Goal: Use online tool/utility: Utilize a website feature to perform a specific function

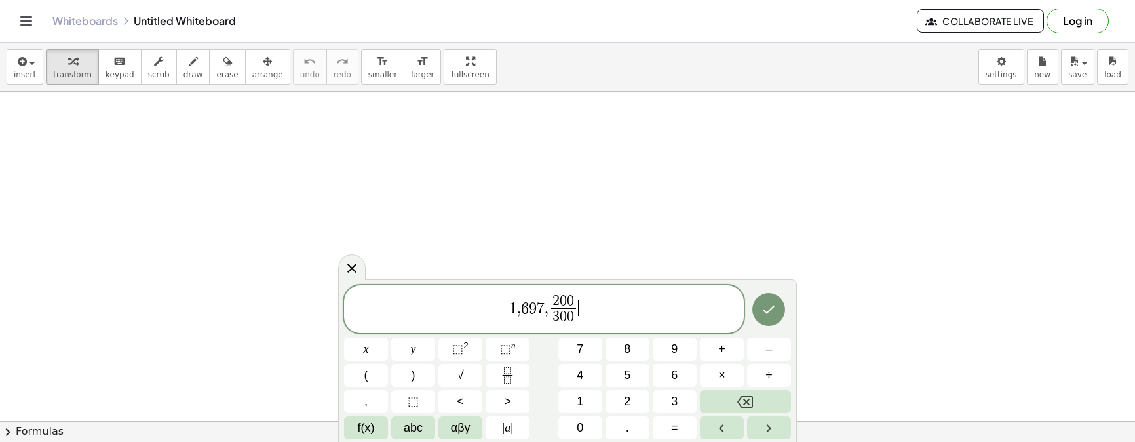
drag, startPoint x: 607, startPoint y: 315, endPoint x: 588, endPoint y: 314, distance: 19.0
click at [588, 314] on span "1 , 6 9 7 , 2 0 0 3 0 0 ​ ​" at bounding box center [544, 310] width 400 height 35
click at [554, 314] on span "3" at bounding box center [555, 316] width 7 height 14
click at [549, 313] on span "2 0 0 3 0 0 ​" at bounding box center [563, 310] width 30 height 32
click at [525, 313] on span "6" at bounding box center [527, 308] width 8 height 16
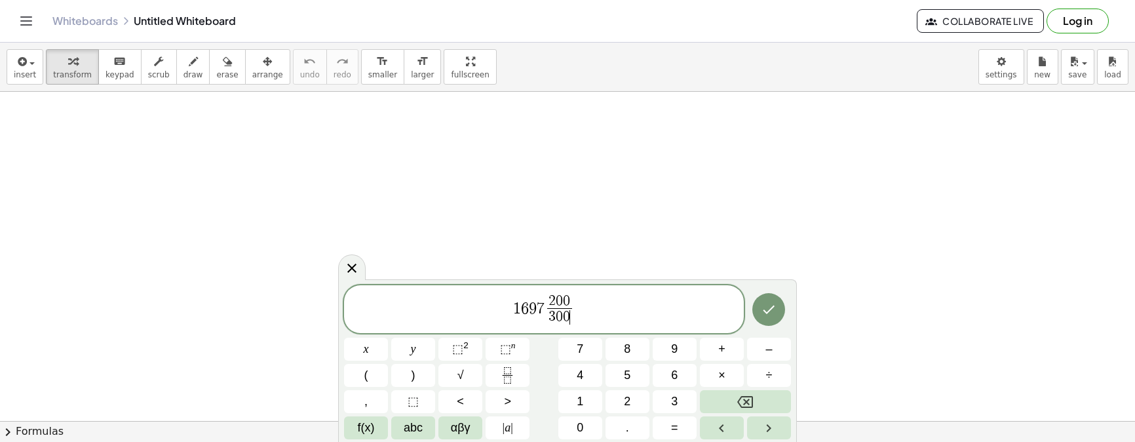
click at [573, 311] on span "2 0 0 3 0 0 ​ ​" at bounding box center [559, 310] width 30 height 32
click at [776, 309] on icon "Done" at bounding box center [769, 309] width 16 height 16
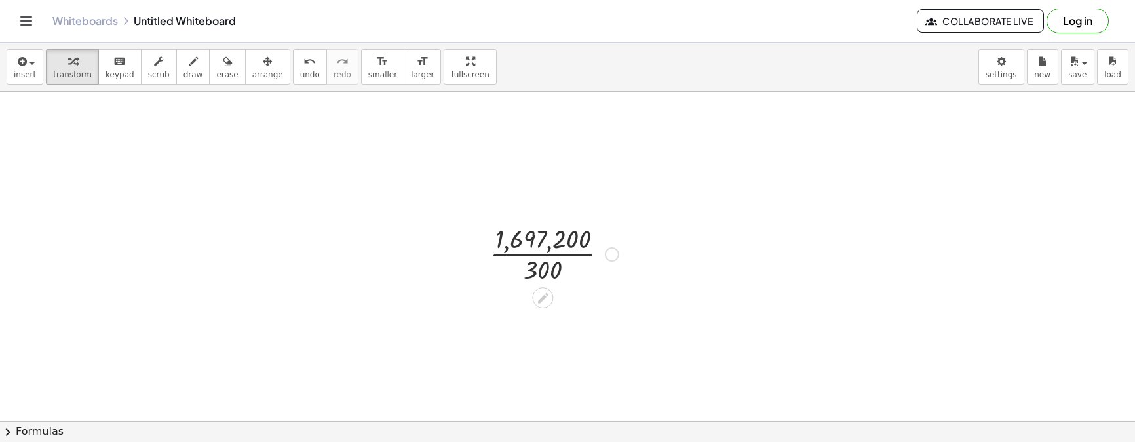
click at [554, 244] on div at bounding box center [554, 253] width 142 height 66
click at [549, 246] on div at bounding box center [554, 253] width 142 height 66
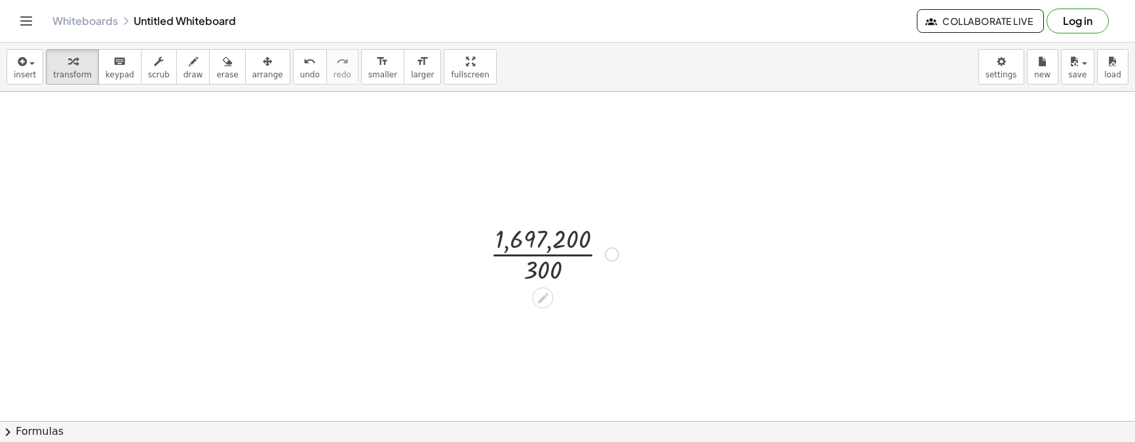
click at [544, 262] on div at bounding box center [554, 253] width 142 height 66
drag, startPoint x: 544, startPoint y: 262, endPoint x: 537, endPoint y: 263, distance: 7.2
click at [543, 262] on div at bounding box center [554, 253] width 142 height 66
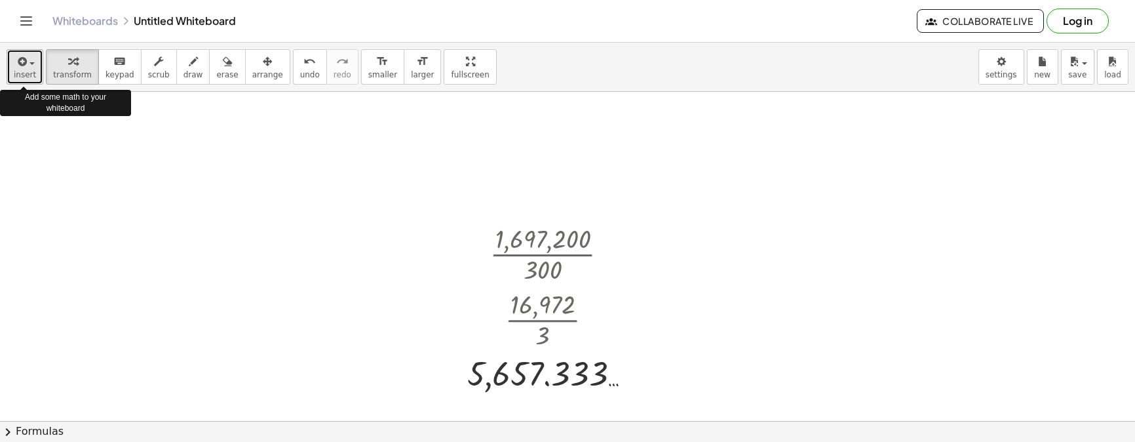
click at [34, 64] on button "insert" at bounding box center [25, 66] width 37 height 35
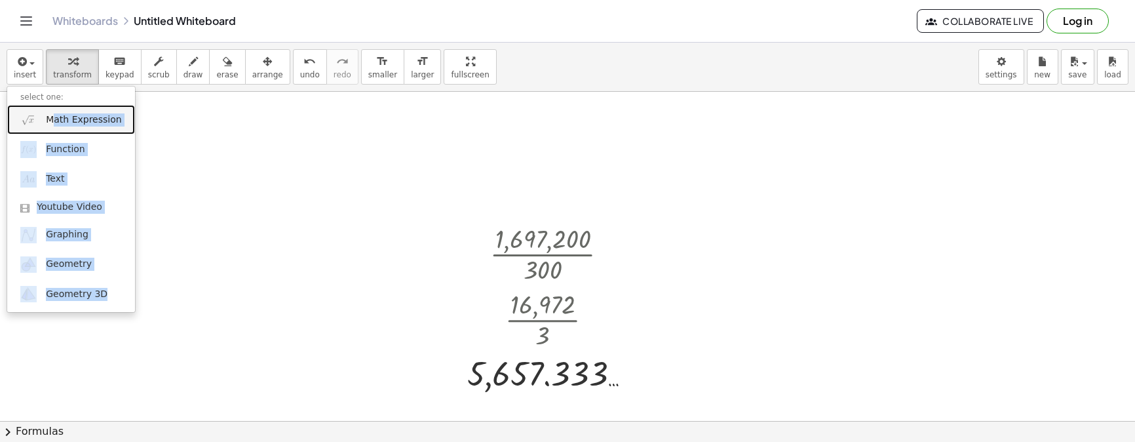
click at [58, 119] on span "Math Expression" at bounding box center [83, 119] width 75 height 13
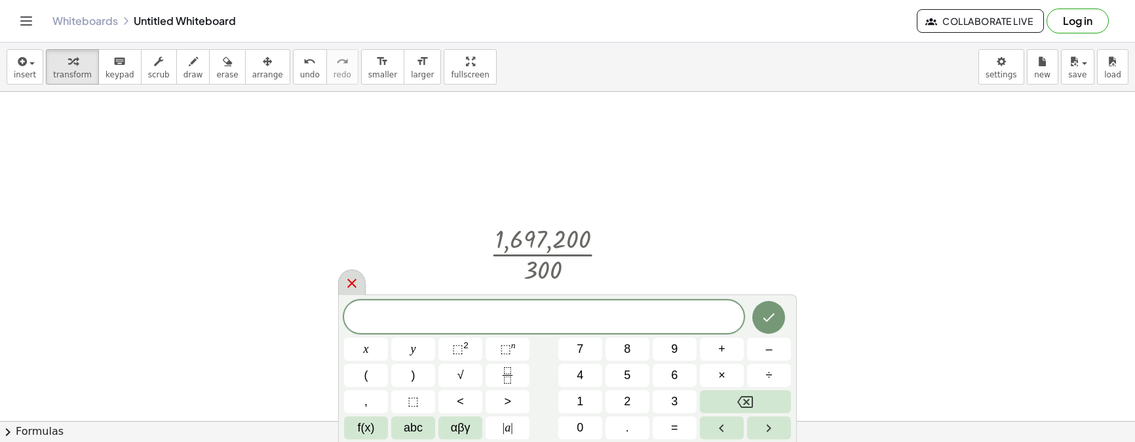
click at [352, 270] on div at bounding box center [352, 282] width 28 height 26
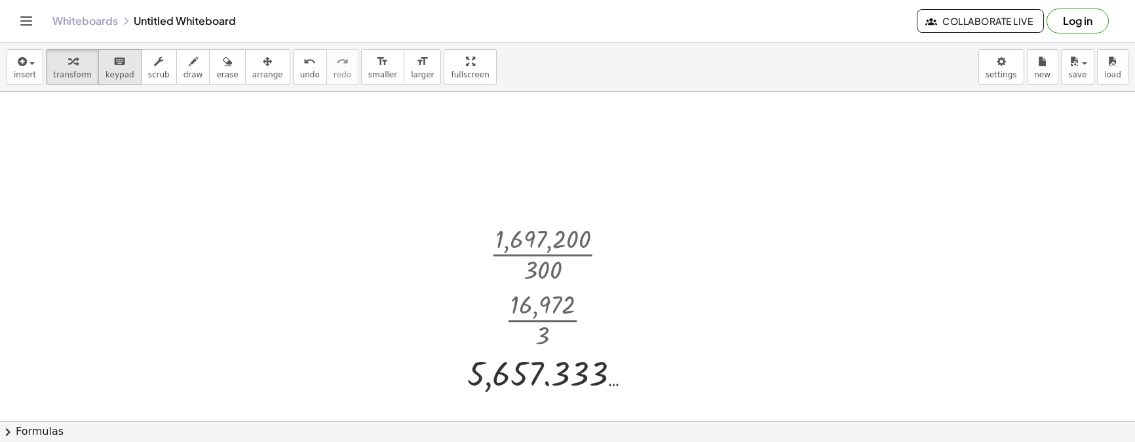
click at [113, 67] on icon "keyboard" at bounding box center [119, 62] width 12 height 16
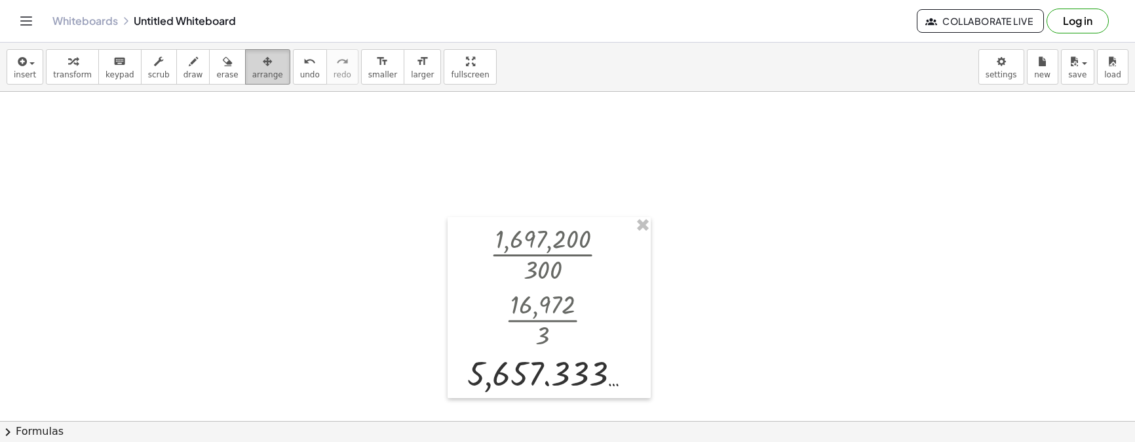
click at [252, 66] on div "button" at bounding box center [267, 61] width 31 height 16
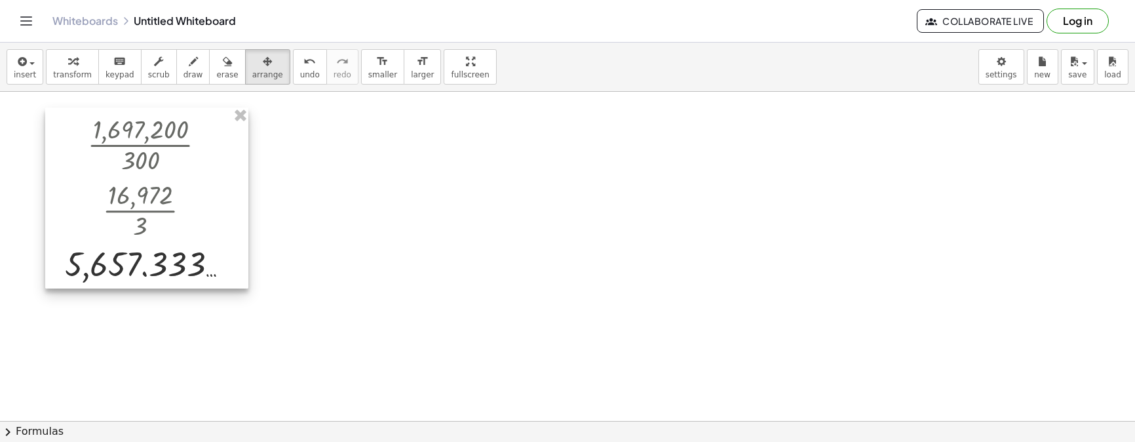
drag, startPoint x: 547, startPoint y: 279, endPoint x: 60, endPoint y: 157, distance: 502.4
click at [89, 179] on div at bounding box center [146, 197] width 203 height 181
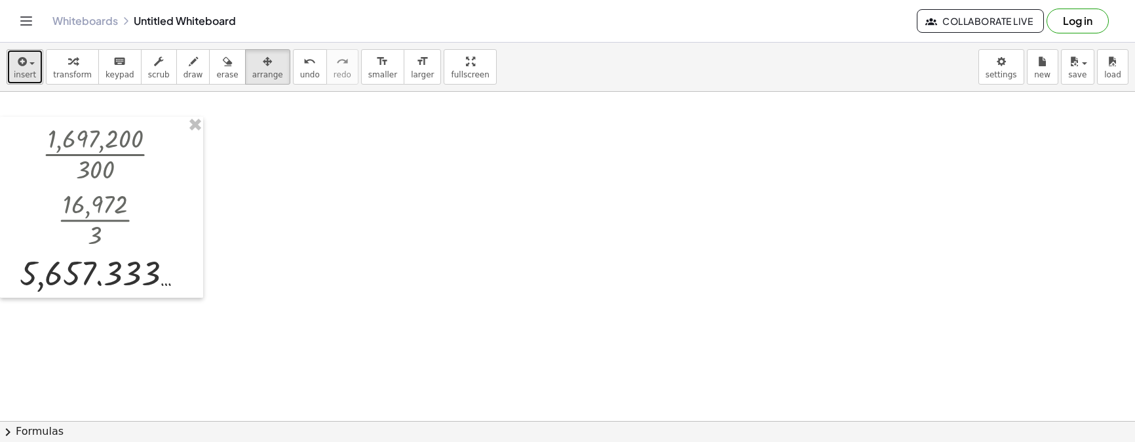
click at [28, 71] on span "insert" at bounding box center [25, 74] width 22 height 9
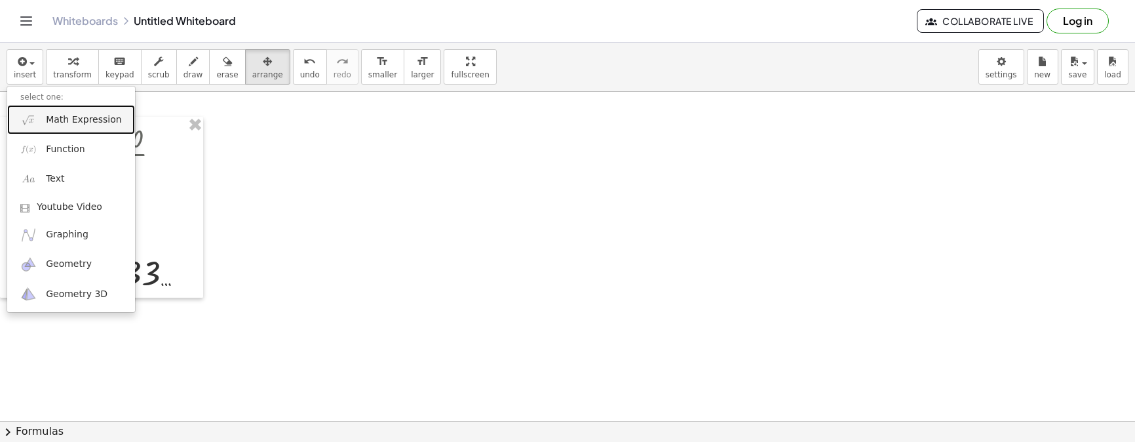
click at [83, 124] on span "Math Expression" at bounding box center [83, 119] width 75 height 13
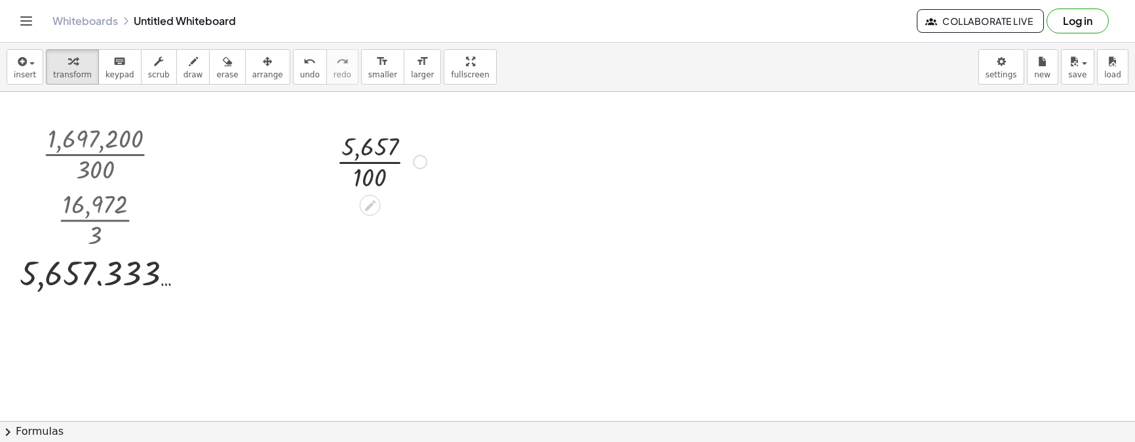
click at [382, 166] on div at bounding box center [382, 161] width 104 height 66
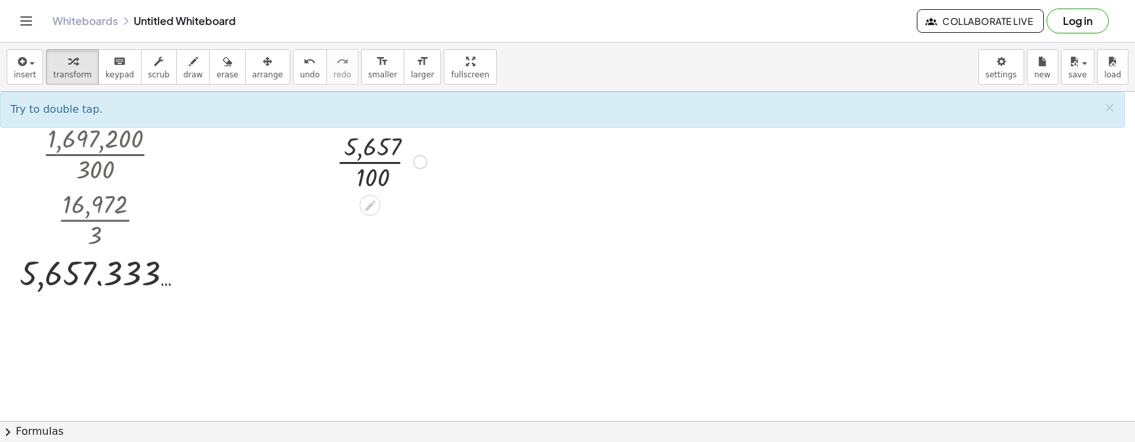
click at [381, 170] on div at bounding box center [382, 161] width 104 height 66
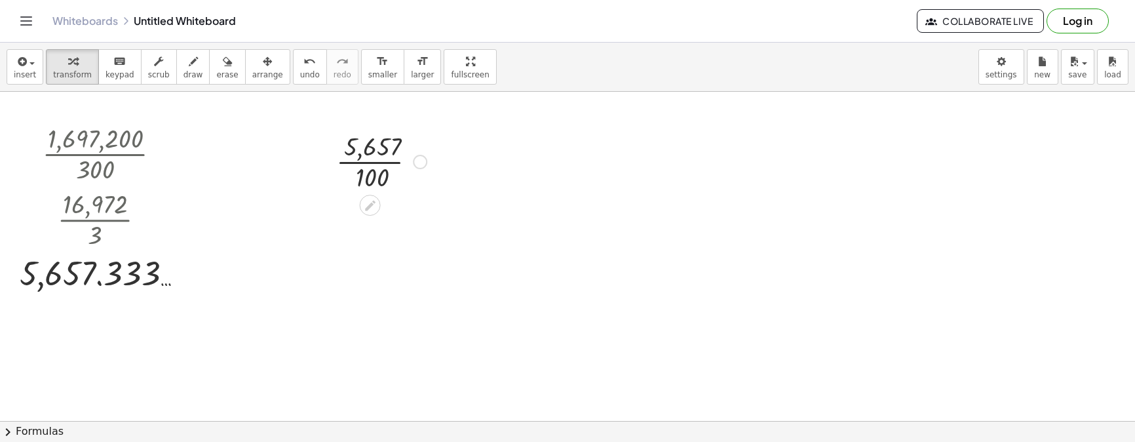
click at [379, 168] on div at bounding box center [382, 161] width 104 height 66
click at [261, 71] on button "arrange" at bounding box center [267, 66] width 45 height 35
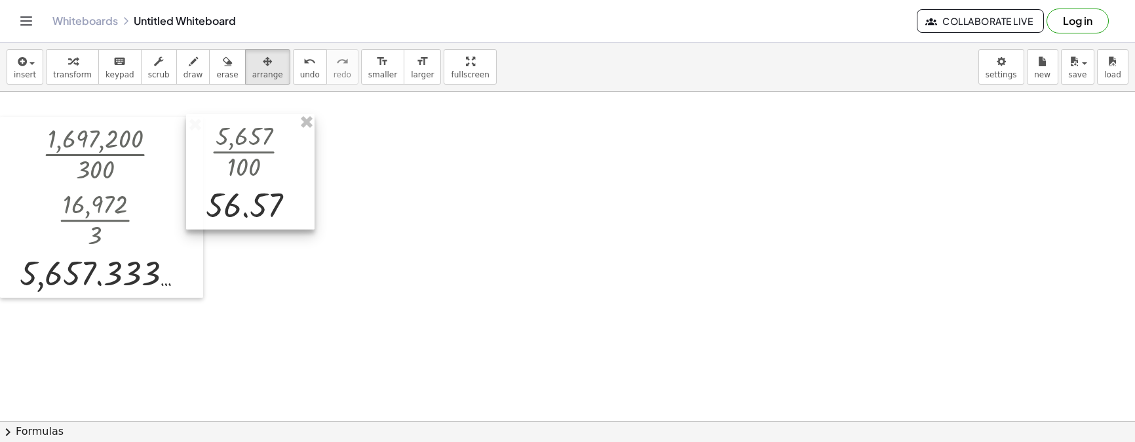
drag, startPoint x: 370, startPoint y: 172, endPoint x: 244, endPoint y: 161, distance: 126.9
click at [244, 161] on div at bounding box center [250, 171] width 128 height 115
click at [67, 80] on button "transform" at bounding box center [72, 66] width 53 height 35
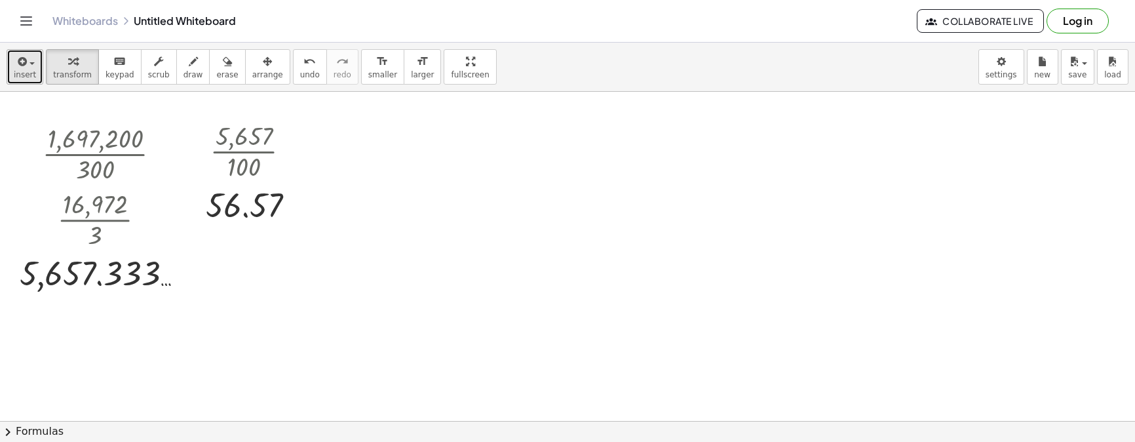
click at [16, 53] on div "button" at bounding box center [25, 61] width 22 height 16
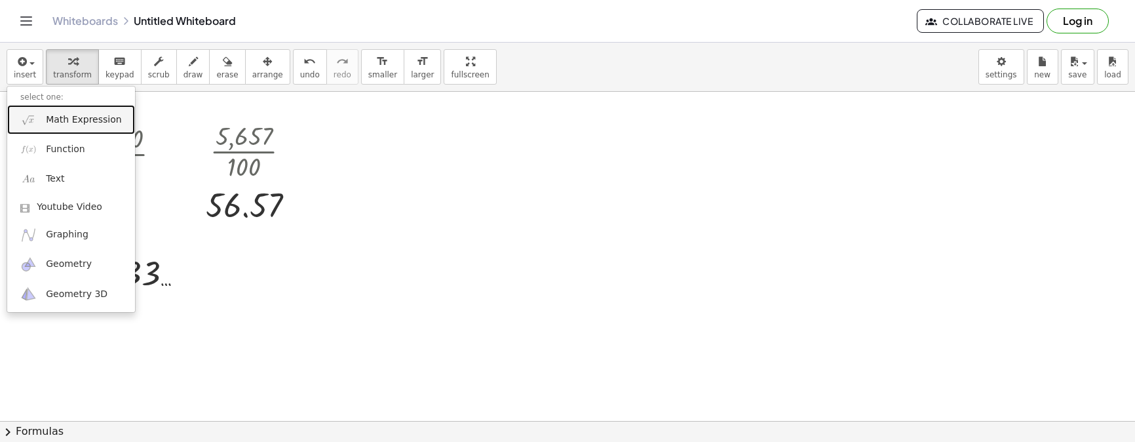
click at [54, 113] on span "Math Expression" at bounding box center [83, 119] width 75 height 13
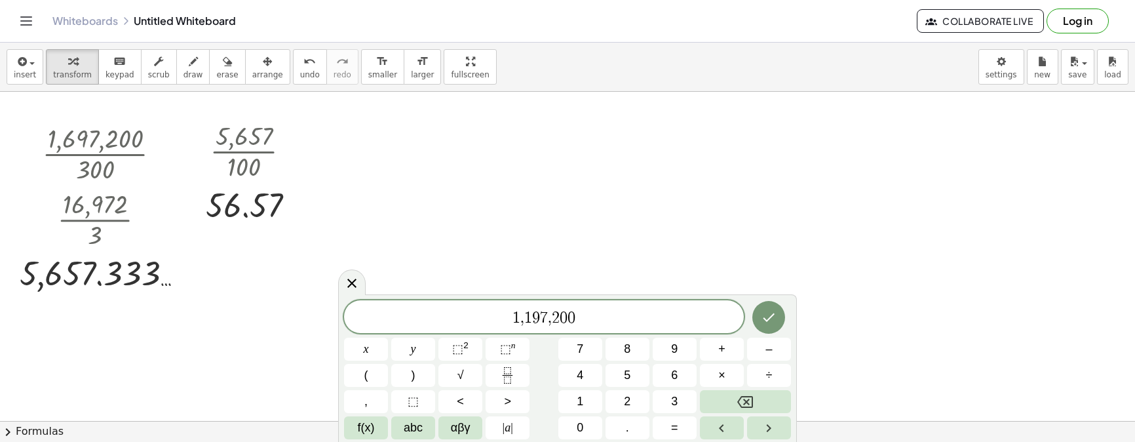
click at [554, 324] on span "2" at bounding box center [556, 318] width 8 height 16
click at [524, 324] on span "," at bounding box center [524, 318] width 4 height 16
click at [579, 311] on span "1 ​ 1 9 7 2 0 0" at bounding box center [544, 318] width 400 height 18
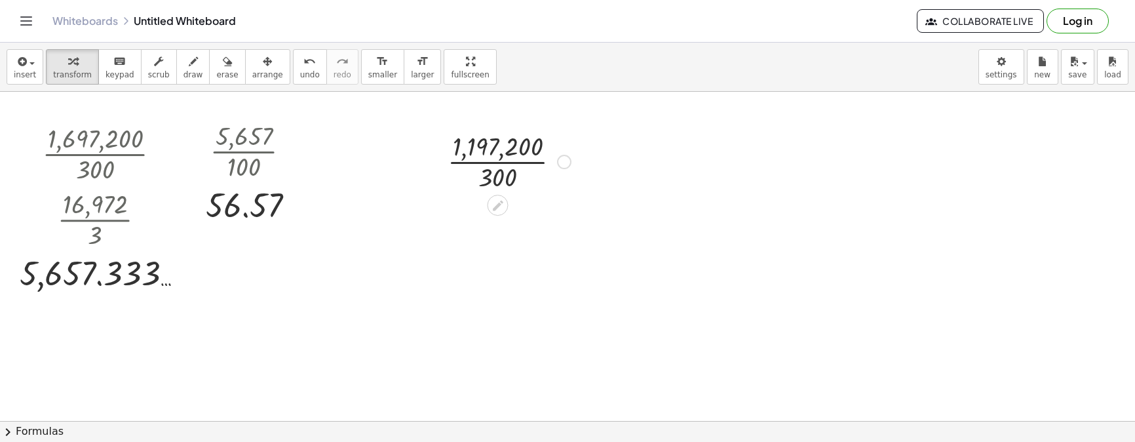
click at [510, 174] on div at bounding box center [509, 161] width 136 height 66
click at [492, 224] on div at bounding box center [509, 226] width 136 height 66
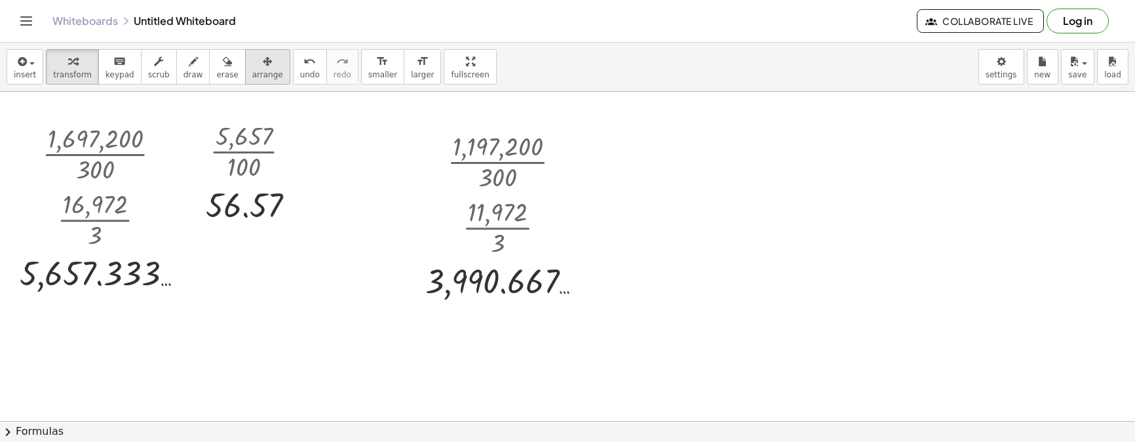
click at [263, 59] on icon "button" at bounding box center [267, 62] width 9 height 16
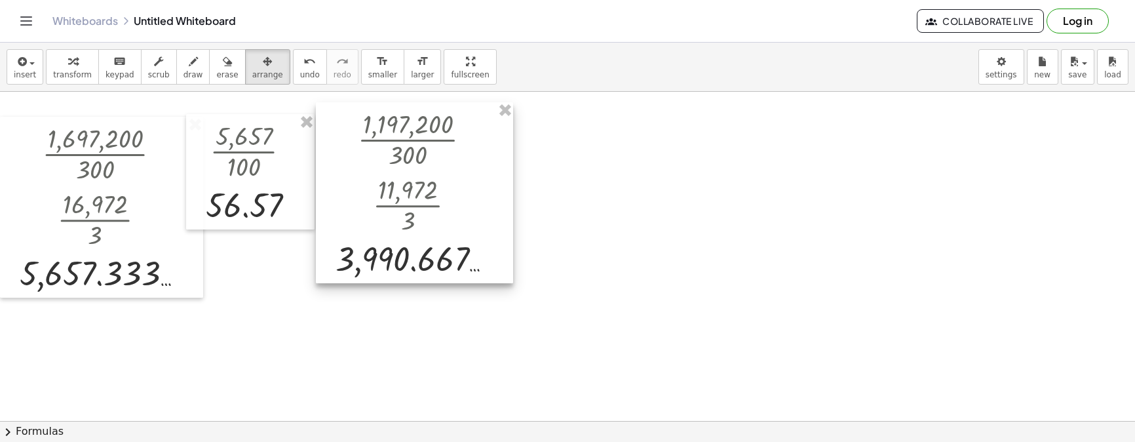
drag, startPoint x: 469, startPoint y: 213, endPoint x: 387, endPoint y: 202, distance: 83.2
click at [387, 202] on div at bounding box center [414, 192] width 197 height 181
click at [31, 69] on button "insert" at bounding box center [25, 66] width 37 height 35
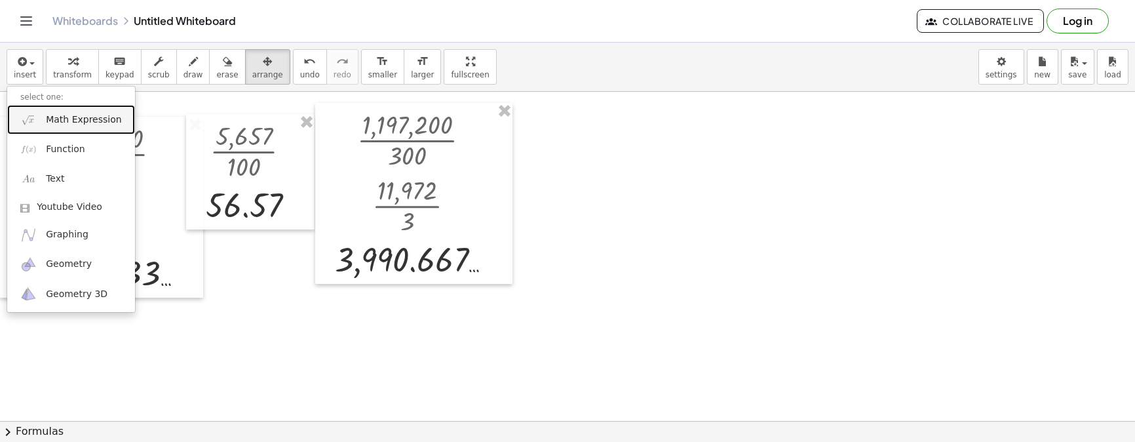
click at [54, 115] on span "Math Expression" at bounding box center [83, 119] width 75 height 13
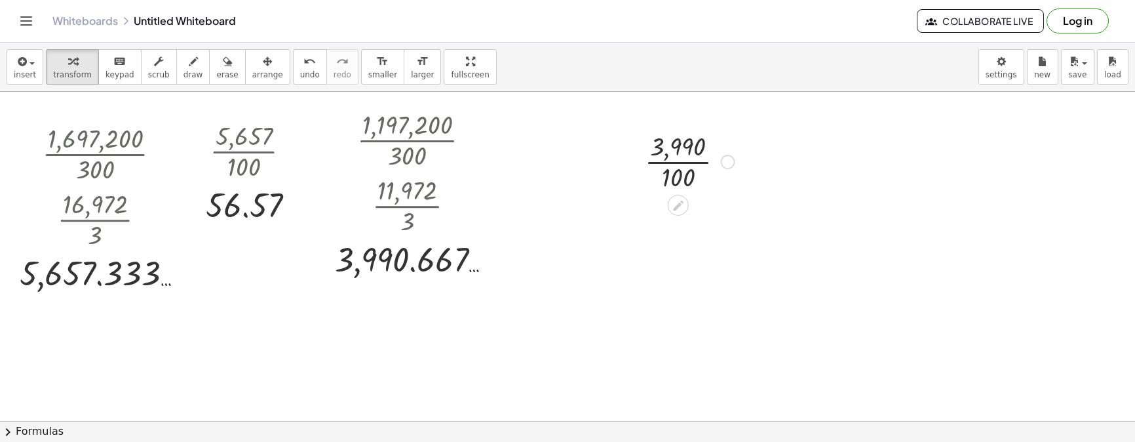
click at [683, 153] on div at bounding box center [689, 161] width 103 height 66
click at [684, 156] on div at bounding box center [689, 161] width 103 height 66
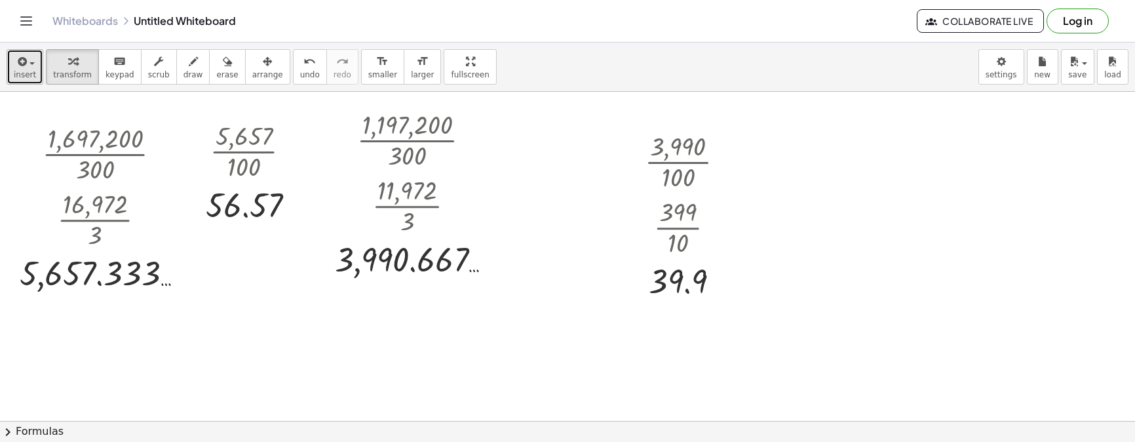
click at [24, 71] on span "insert" at bounding box center [25, 74] width 22 height 9
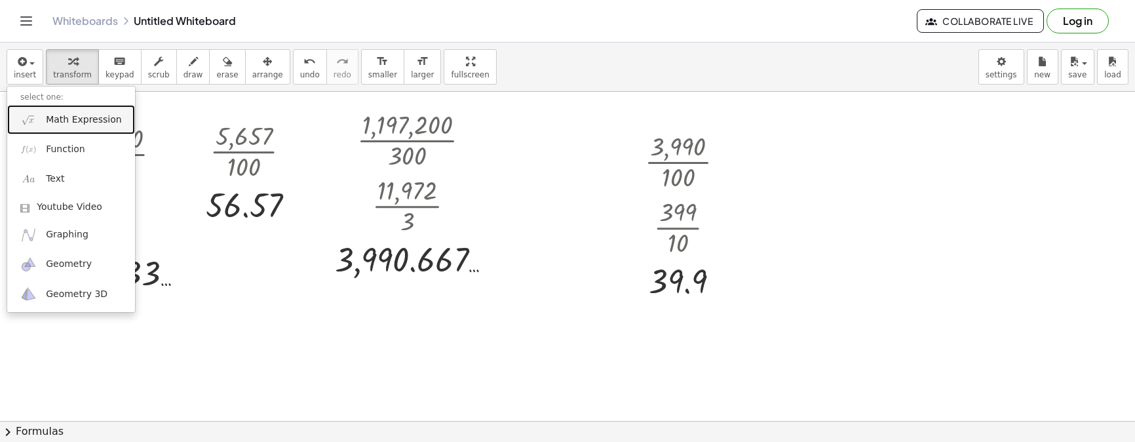
click at [61, 120] on span "Math Expression" at bounding box center [83, 119] width 75 height 13
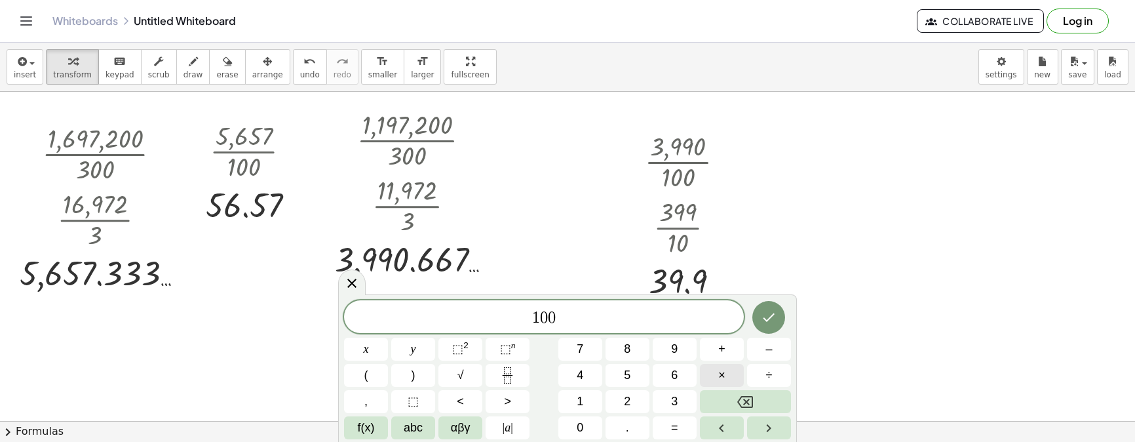
click at [740, 378] on button "×" at bounding box center [722, 375] width 44 height 23
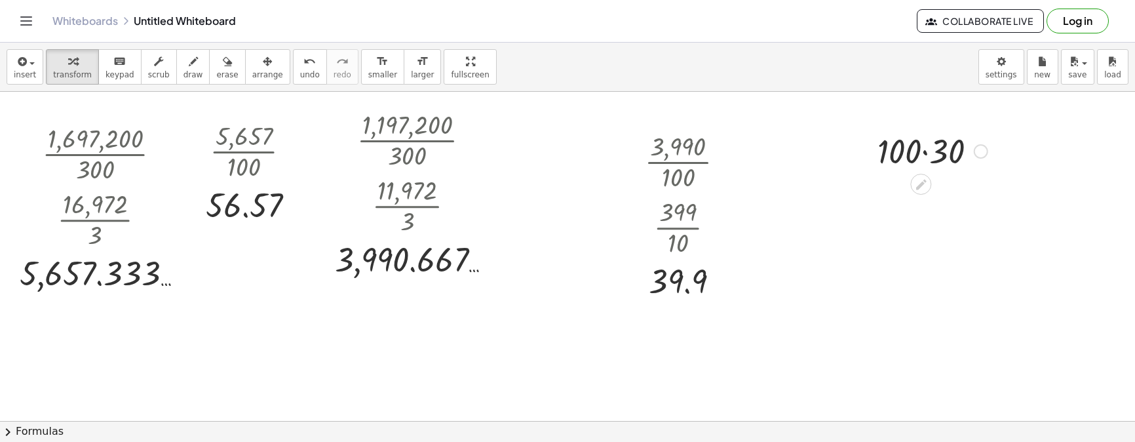
click at [932, 151] on div at bounding box center [932, 150] width 123 height 45
click at [29, 67] on div "button" at bounding box center [25, 61] width 22 height 16
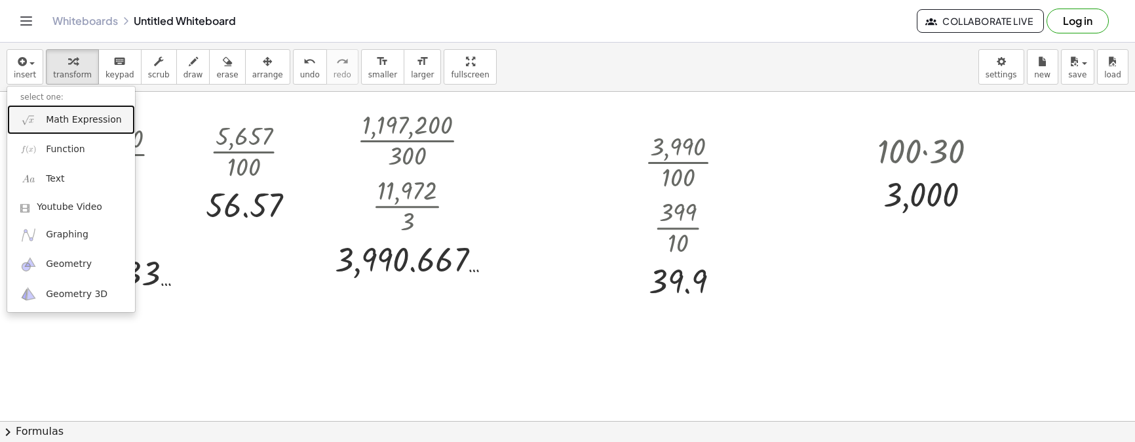
click at [73, 125] on span "Math Expression" at bounding box center [83, 119] width 75 height 13
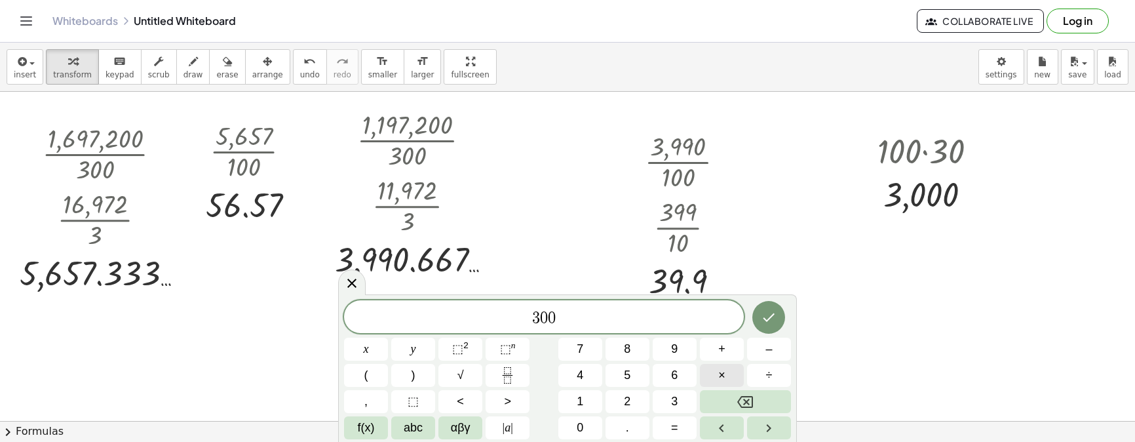
click at [718, 377] on span "×" at bounding box center [721, 375] width 7 height 18
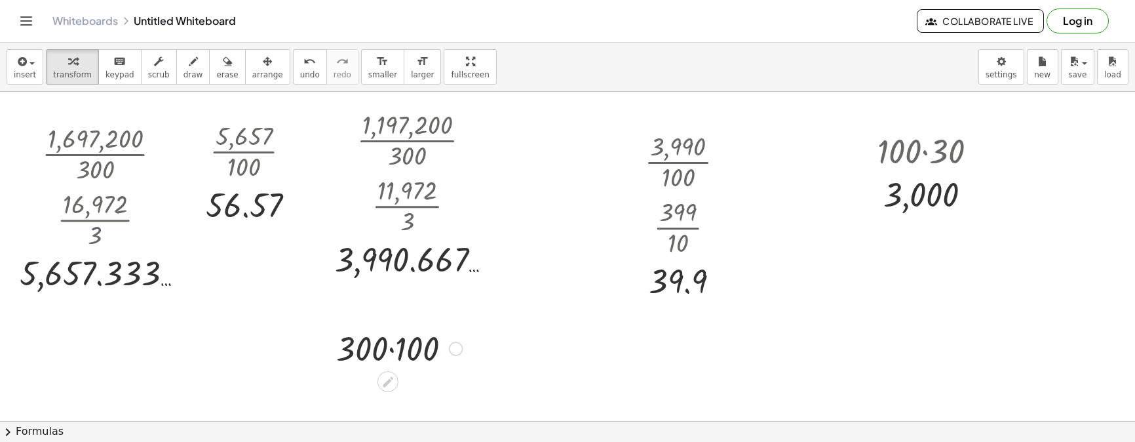
click at [392, 350] on div at bounding box center [400, 347] width 140 height 45
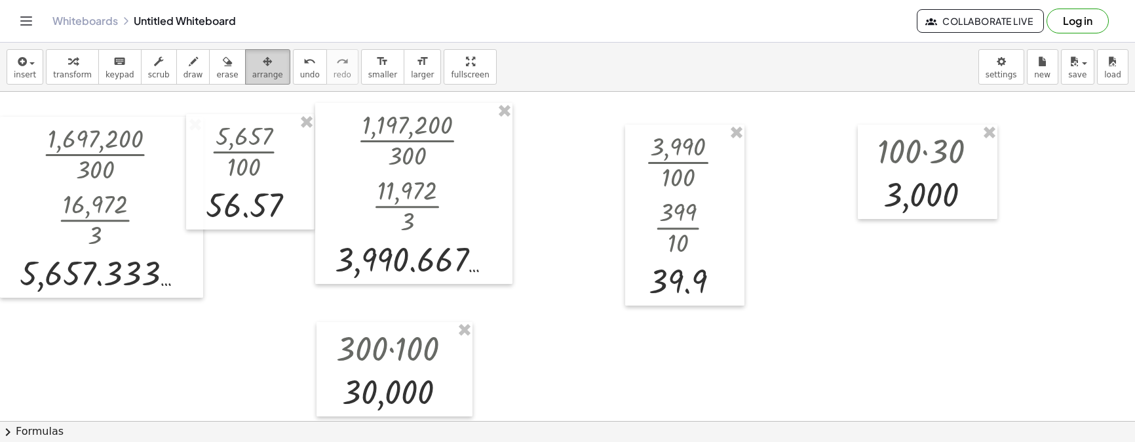
click at [252, 71] on span "arrange" at bounding box center [267, 74] width 31 height 9
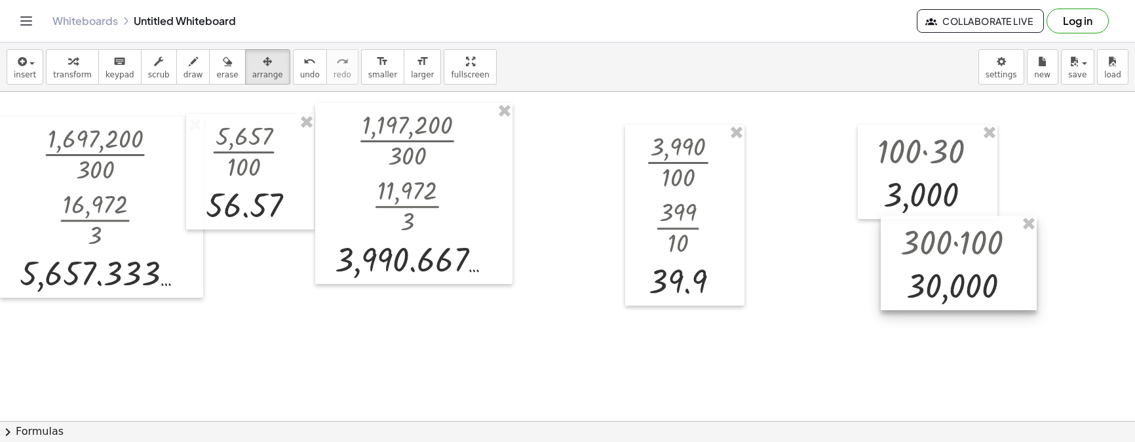
drag, startPoint x: 390, startPoint y: 362, endPoint x: 924, endPoint y: 271, distance: 542.3
click at [926, 269] on div at bounding box center [959, 263] width 156 height 94
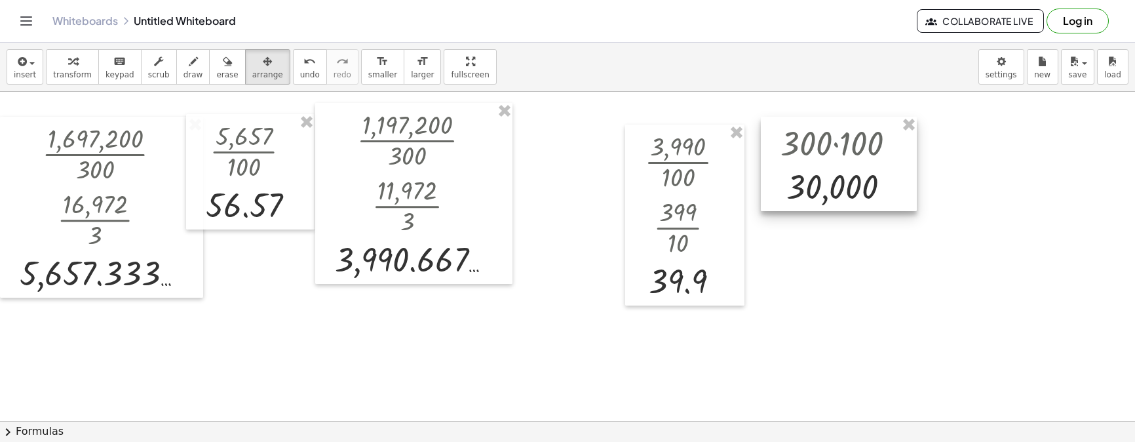
drag, startPoint x: 962, startPoint y: 266, endPoint x: 873, endPoint y: 170, distance: 131.2
click at [873, 170] on div at bounding box center [839, 164] width 156 height 94
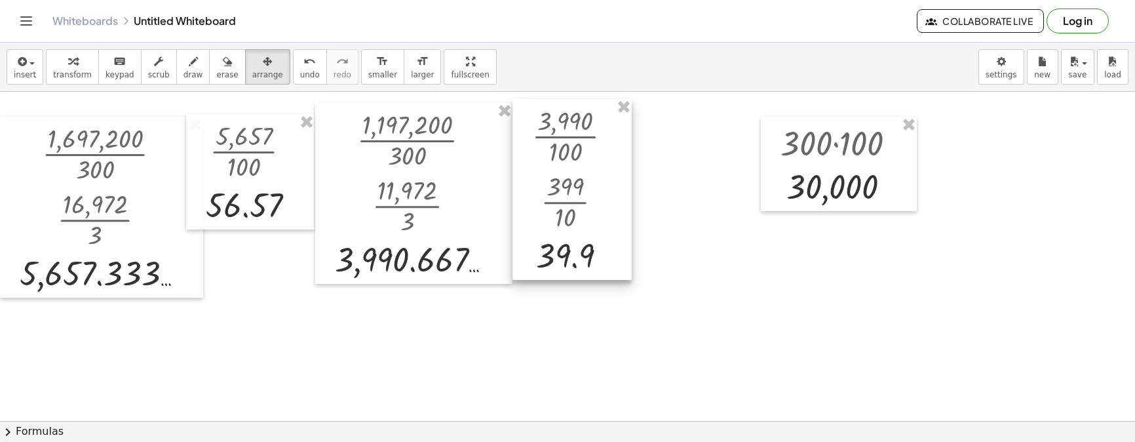
drag, startPoint x: 710, startPoint y: 212, endPoint x: 622, endPoint y: 189, distance: 90.6
click at [622, 189] on div at bounding box center [571, 189] width 119 height 181
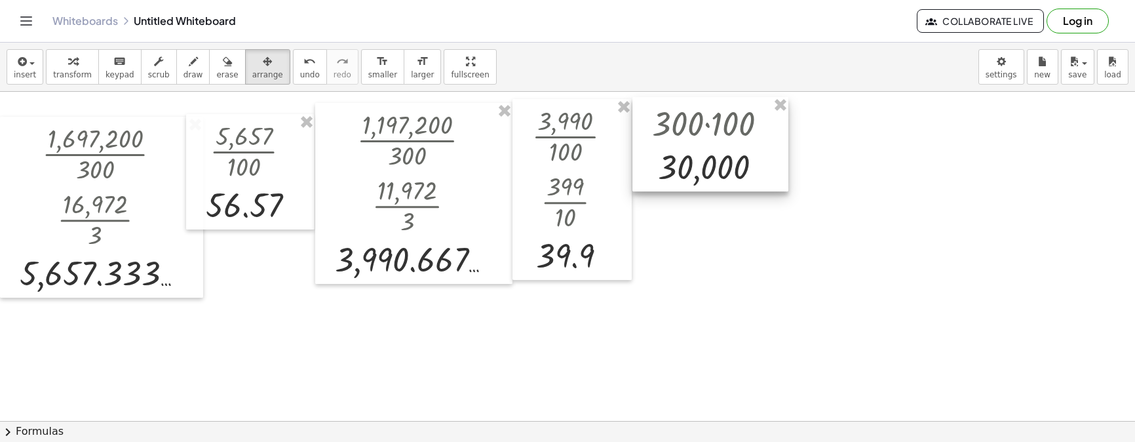
drag, startPoint x: 858, startPoint y: 169, endPoint x: 734, endPoint y: 150, distance: 124.6
click at [734, 150] on div at bounding box center [710, 144] width 156 height 94
click at [79, 71] on span "transform" at bounding box center [72, 74] width 39 height 9
